Goal: Navigation & Orientation: Find specific page/section

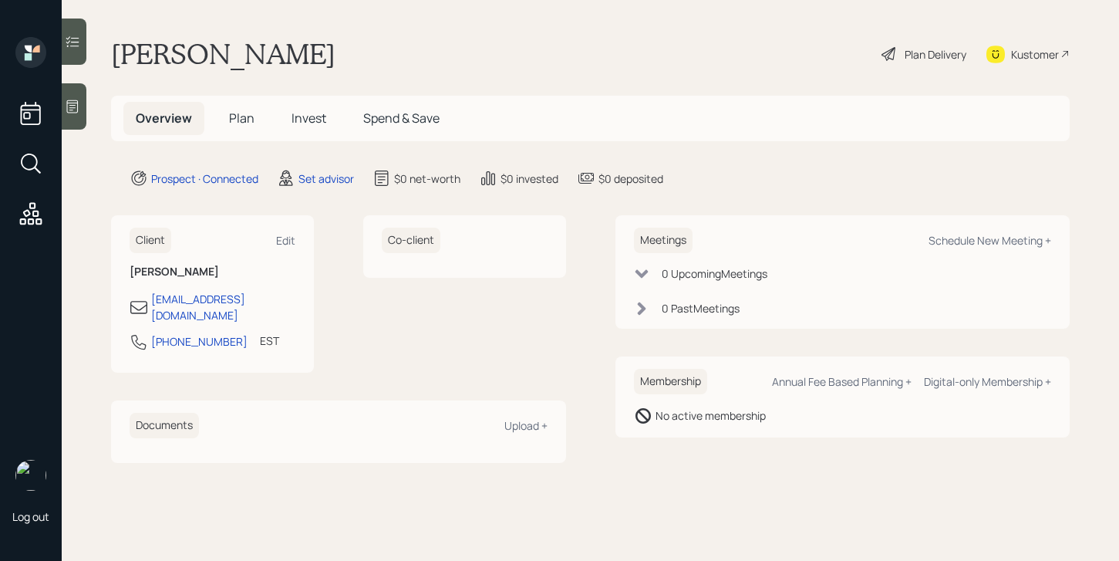
click at [83, 106] on div at bounding box center [74, 106] width 25 height 46
